Goal: Check status: Check status

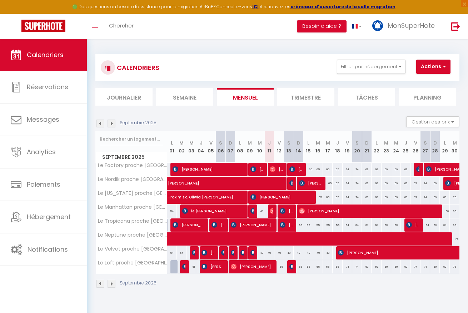
click at [97, 123] on img at bounding box center [100, 124] width 8 height 8
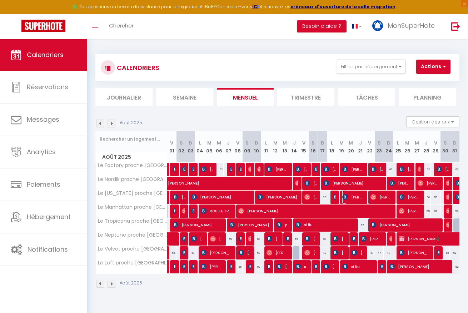
click at [351, 197] on span "Katell Le roux" at bounding box center [353, 197] width 22 height 14
select select "OK"
select select "KO"
select select "0"
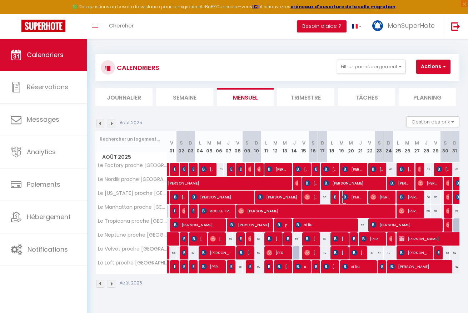
select select "1"
select select
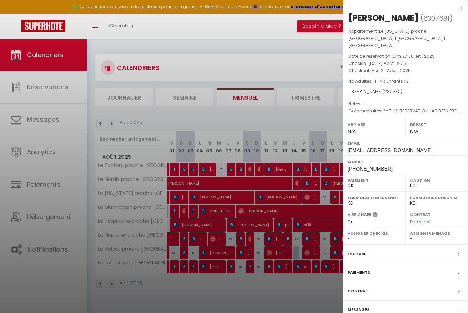
click at [314, 87] on div at bounding box center [234, 156] width 468 height 313
